Goal: Task Accomplishment & Management: Complete application form

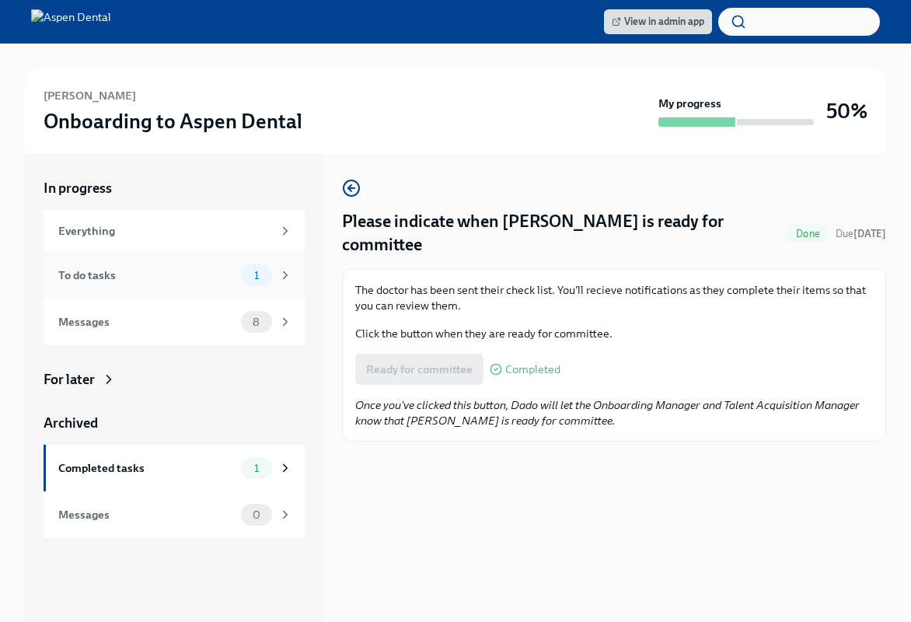
click at [89, 282] on div "To do tasks" at bounding box center [146, 275] width 177 height 17
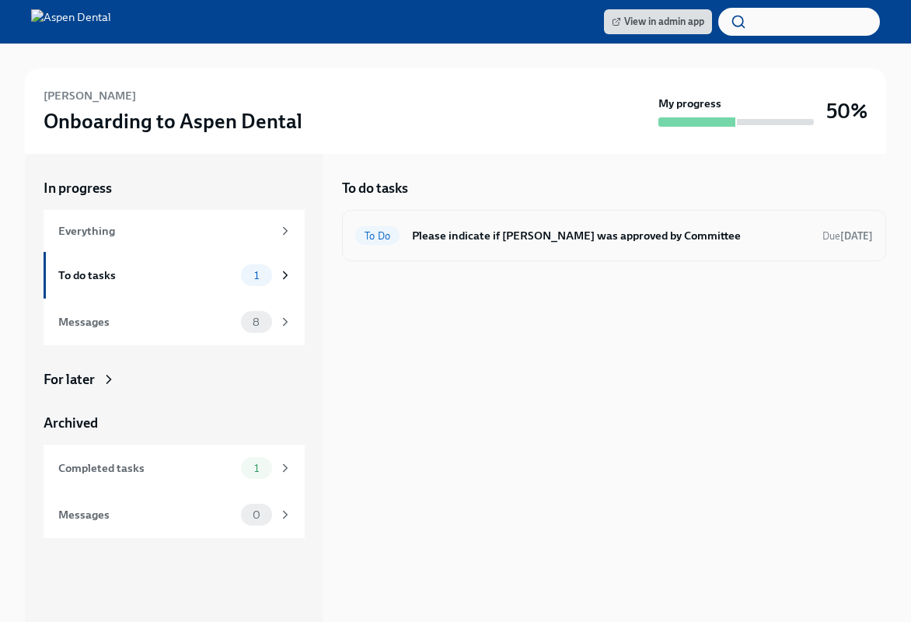
click at [583, 239] on h6 "Please indicate if Steven Sharma was approved by Committee" at bounding box center [611, 235] width 398 height 17
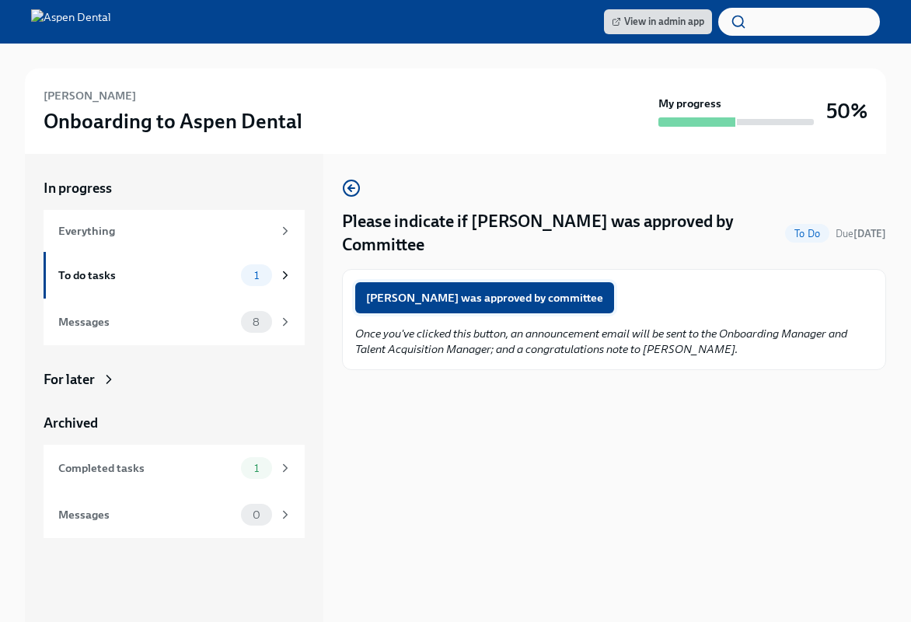
click at [449, 294] on span "Steven Sharma was approved by committee" at bounding box center [484, 298] width 237 height 16
